Goal: Communication & Community: Answer question/provide support

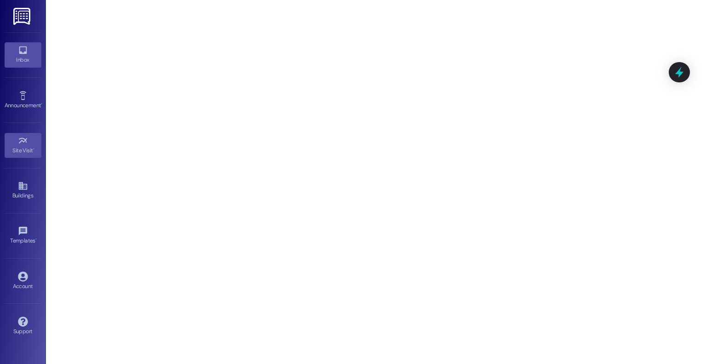
click at [26, 44] on link "Inbox" at bounding box center [23, 54] width 37 height 25
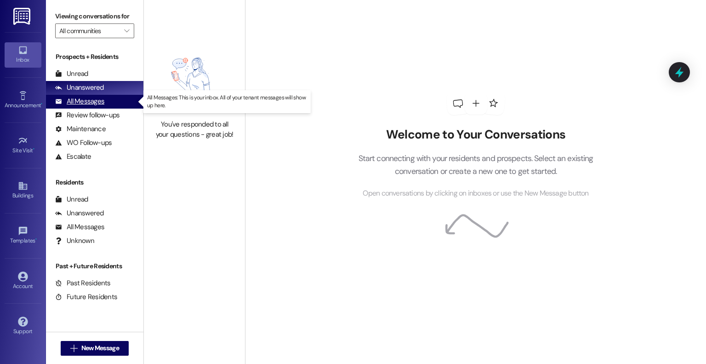
click at [97, 99] on div "All Messages" at bounding box center [79, 102] width 49 height 10
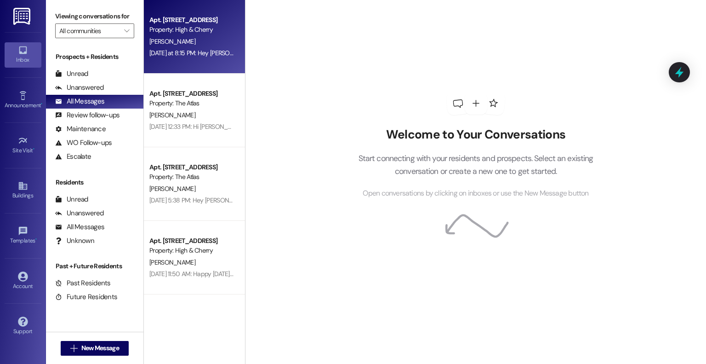
click at [177, 42] on div "[PERSON_NAME]" at bounding box center [192, 41] width 87 height 11
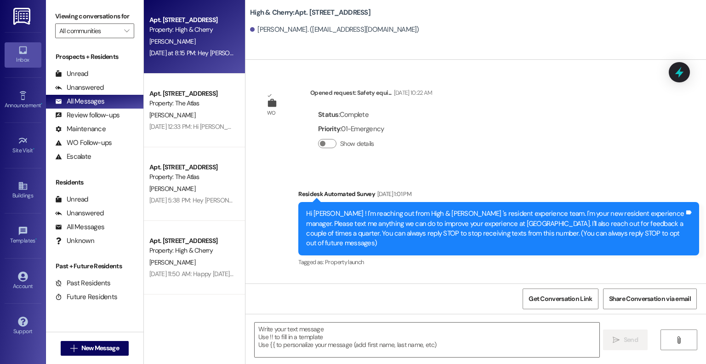
type textarea "Fetching suggested responses. Please feel free to read through the conversation…"
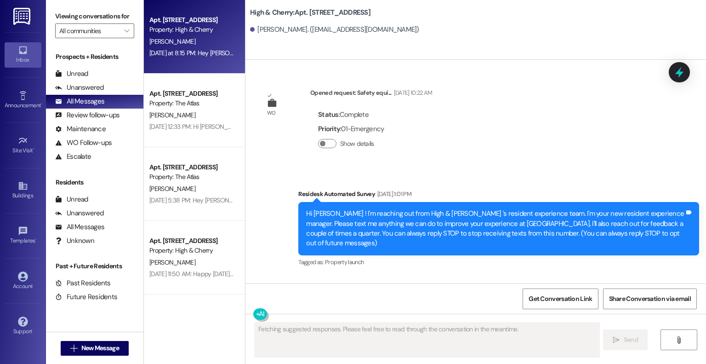
scroll to position [9337, 0]
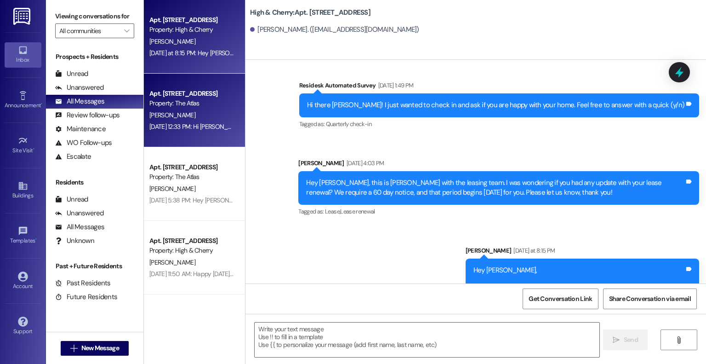
click at [196, 85] on div "Apt. [STREET_ADDRESS] Property: The Atlas [PERSON_NAME] [DATE] 12:33 PM: Hi [PE…" at bounding box center [194, 111] width 101 height 74
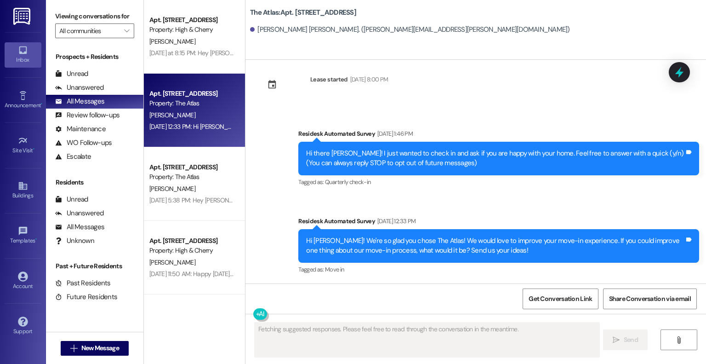
scroll to position [13, 0]
